Goal: Information Seeking & Learning: Learn about a topic

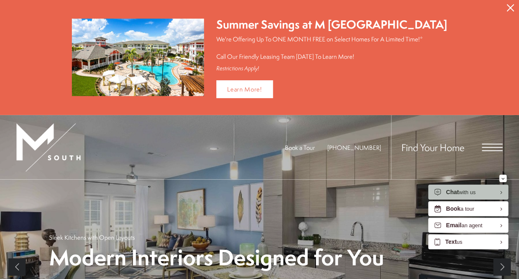
click at [512, 11] on icon "Close Alert" at bounding box center [510, 7] width 7 height 7
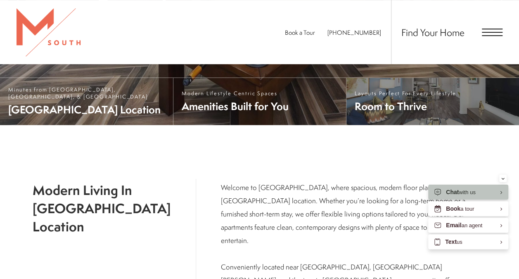
scroll to position [154, 0]
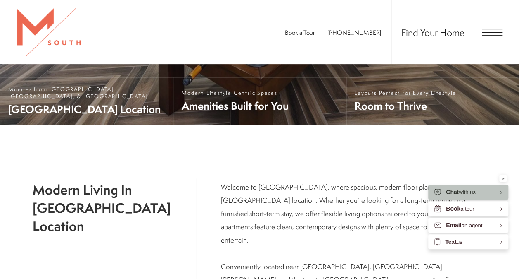
click at [491, 36] on div "Find Your Home" at bounding box center [447, 32] width 112 height 64
click at [490, 31] on span "Open Menu" at bounding box center [492, 32] width 21 height 7
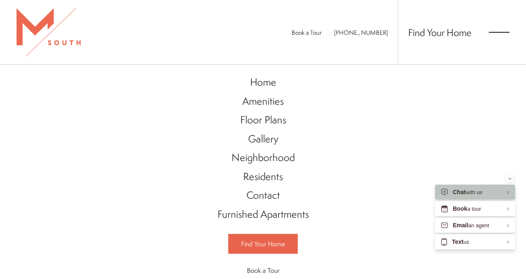
scroll to position [41, 0]
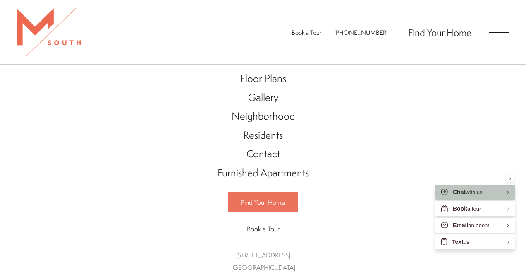
click at [269, 198] on span "Find Your Home" at bounding box center [263, 202] width 44 height 9
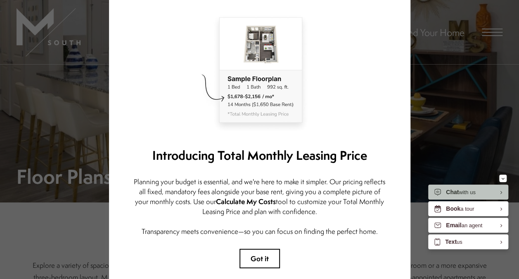
scroll to position [50, 0]
click at [250, 266] on button "Got it" at bounding box center [260, 257] width 40 height 19
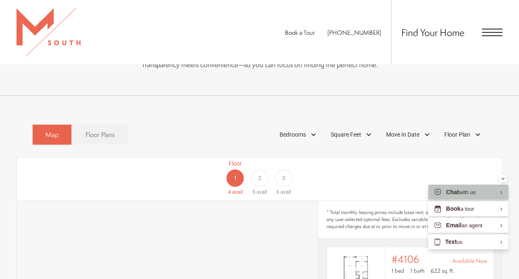
scroll to position [378, 0]
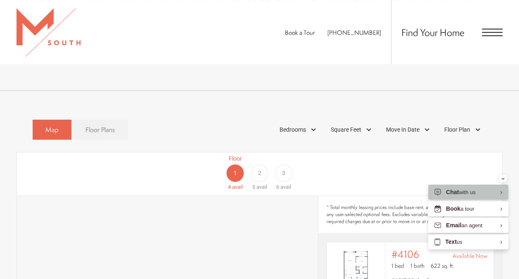
click at [73, 119] on link "Floor Plans" at bounding box center [100, 129] width 55 height 20
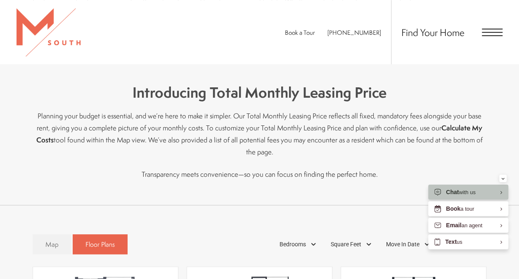
scroll to position [264, 0]
click at [51, 238] on span "Map" at bounding box center [51, 243] width 13 height 10
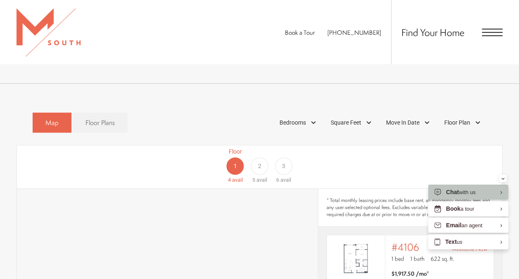
scroll to position [386, 0]
click at [298, 114] on div "Bedrooms" at bounding box center [299, 121] width 47 height 14
click at [298, 155] on span "2 Bedroom" at bounding box center [283, 159] width 41 height 9
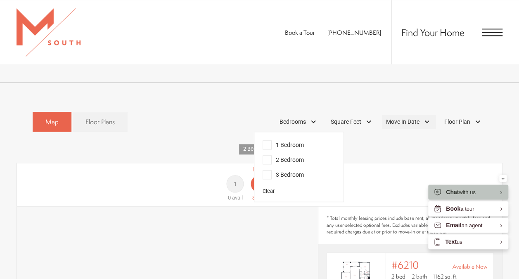
click at [412, 117] on span "Move In Date" at bounding box center [402, 121] width 33 height 9
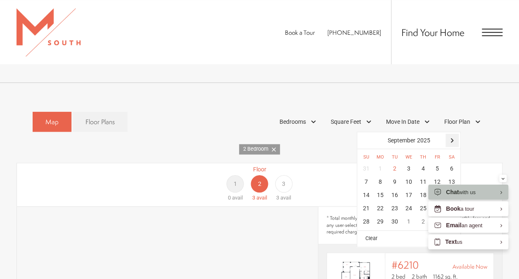
click at [452, 133] on div at bounding box center [452, 139] width 13 height 13
click at [455, 162] on div "1" at bounding box center [452, 168] width 14 height 13
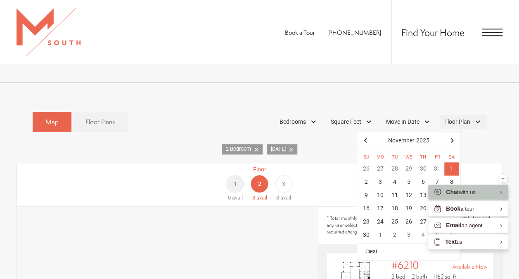
click at [475, 114] on div "Floor Plan" at bounding box center [464, 121] width 47 height 14
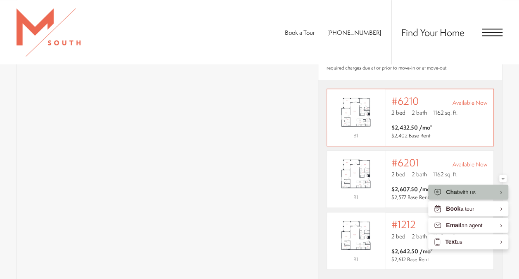
scroll to position [546, 0]
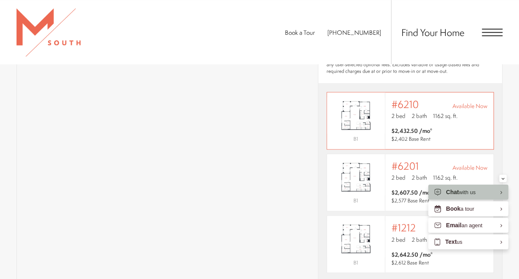
click at [392, 98] on div "Outside price filter range #6210 Available Now 2 bed 2 bath 1162 sq. ft." at bounding box center [440, 109] width 96 height 23
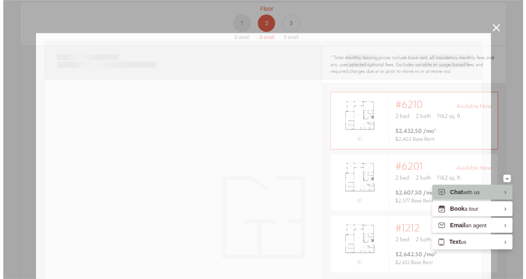
scroll to position [0, 0]
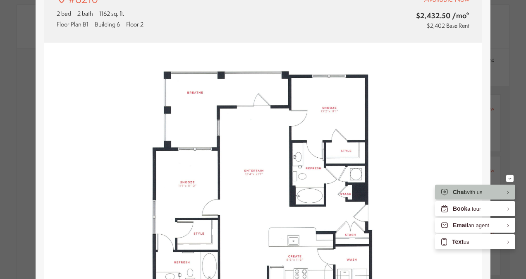
type input "**********"
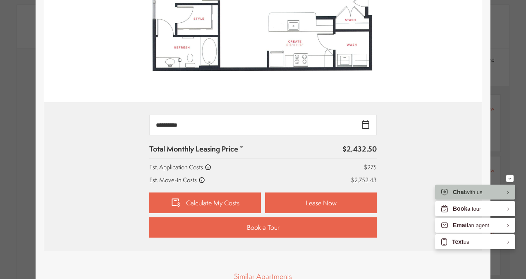
scroll to position [279, 0]
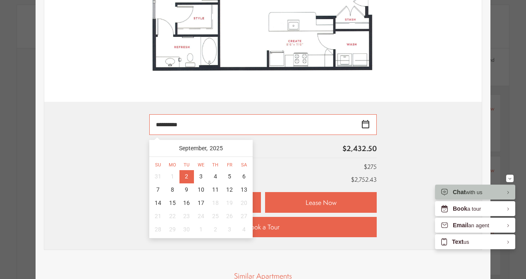
click at [360, 123] on input "**********" at bounding box center [262, 124] width 227 height 21
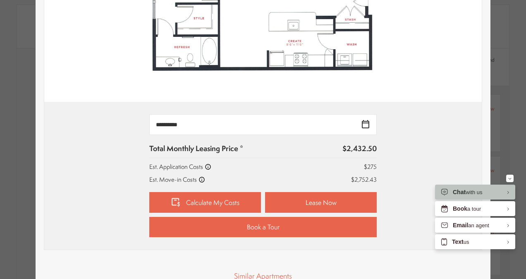
click at [409, 113] on div "**********" at bounding box center [262, 176] width 437 height 148
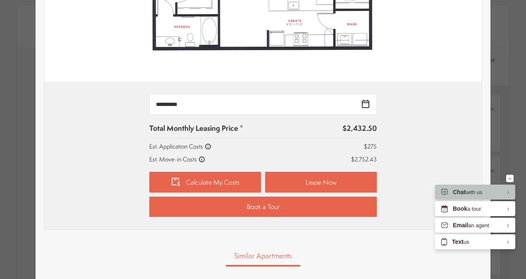
scroll to position [310, 0]
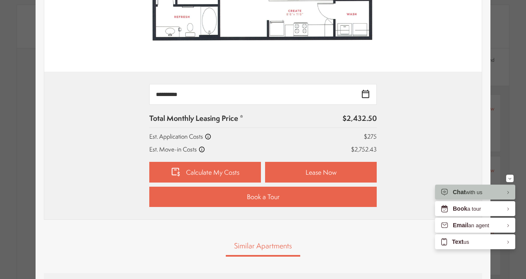
click at [198, 148] on icon at bounding box center [201, 149] width 7 height 7
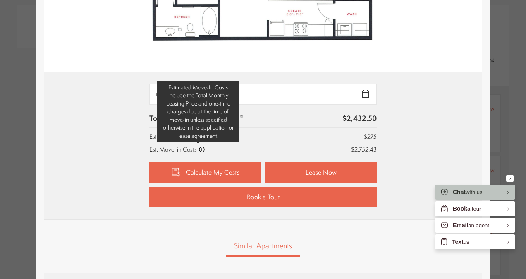
click at [198, 148] on icon at bounding box center [201, 149] width 7 height 7
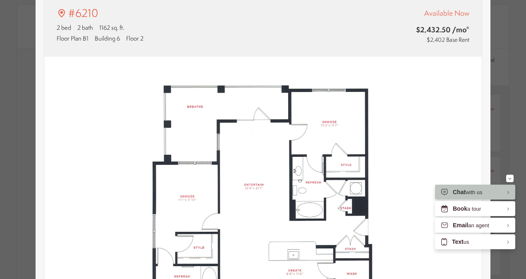
scroll to position [7, 0]
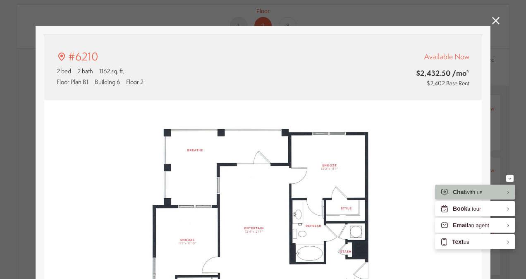
click at [492, 22] on icon at bounding box center [495, 20] width 7 height 7
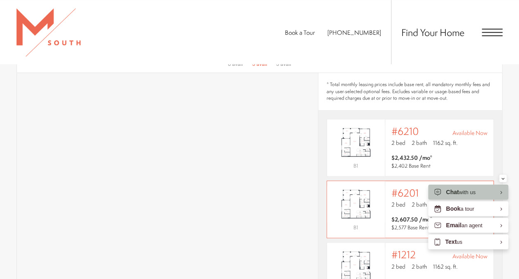
scroll to position [519, 0]
